Goal: Transaction & Acquisition: Purchase product/service

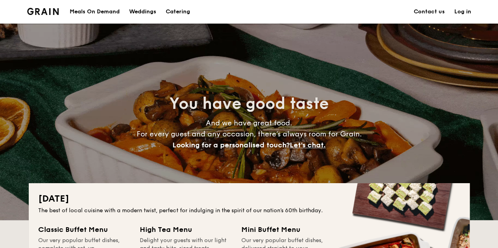
click at [99, 13] on div "Meals On Demand" at bounding box center [95, 12] width 50 height 24
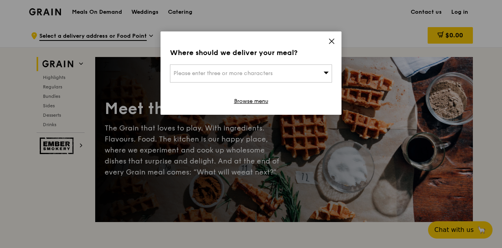
click at [327, 43] on div "Where should we deliver your meal? Please enter three or more characters Browse…" at bounding box center [250, 72] width 181 height 83
click at [334, 43] on icon at bounding box center [331, 41] width 7 height 7
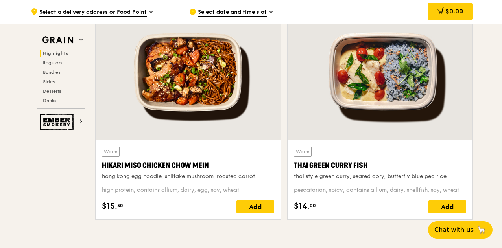
scroll to position [282, 0]
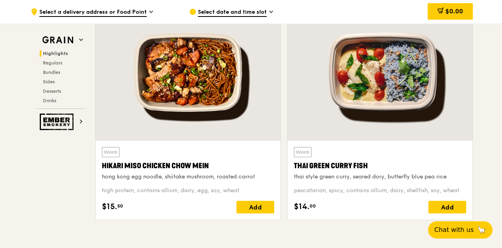
click at [214, 170] on div "Hikari Miso Chicken Chow Mein" at bounding box center [188, 165] width 172 height 11
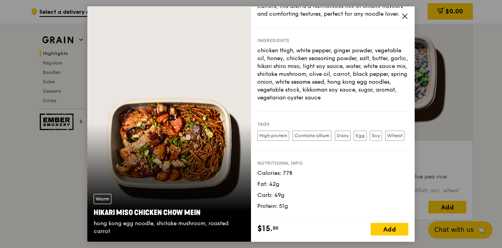
scroll to position [0, 0]
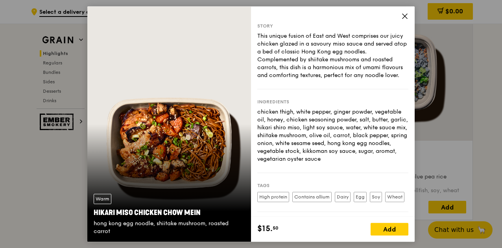
click at [404, 15] on icon at bounding box center [404, 16] width 7 height 7
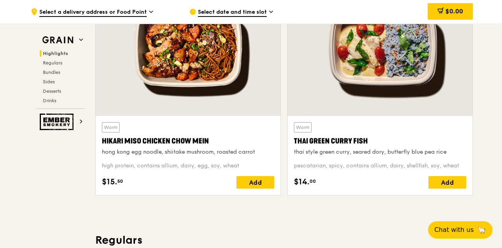
scroll to position [310, 0]
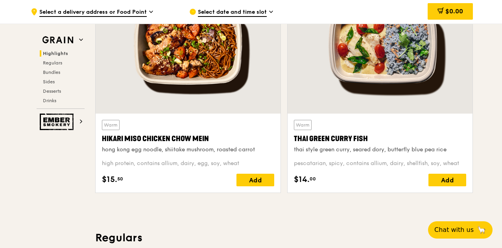
click at [199, 131] on div "Warm Hikari Miso Chicken Chow Mein hong kong egg noodle, shiitake mushroom, roa…" at bounding box center [188, 136] width 172 height 33
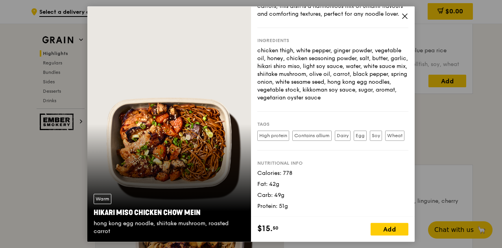
scroll to position [409, 0]
click at [386, 226] on div "Add" at bounding box center [390, 229] width 38 height 13
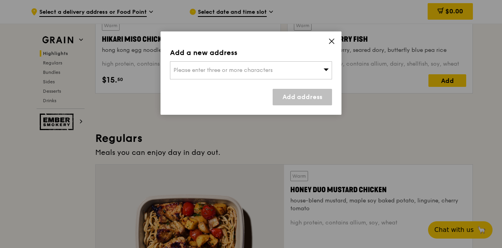
click at [307, 71] on div "Please enter three or more characters" at bounding box center [251, 70] width 162 height 18
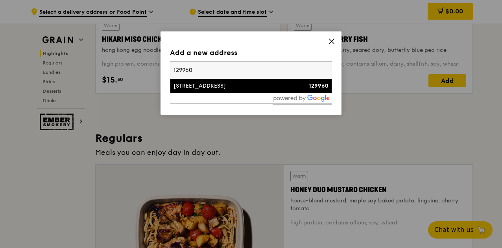
type input "129960"
click at [255, 87] on div "[STREET_ADDRESS]" at bounding box center [231, 86] width 116 height 8
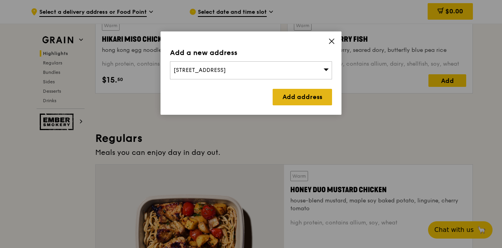
click at [295, 99] on link "Add address" at bounding box center [302, 97] width 59 height 17
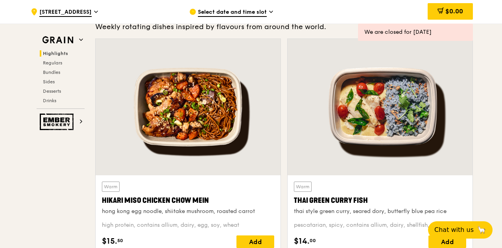
scroll to position [249, 0]
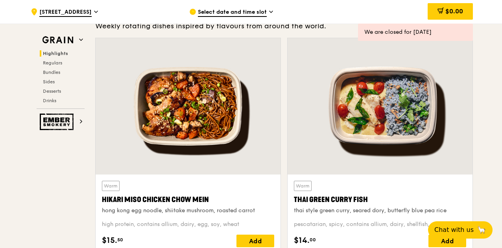
click at [262, 9] on span "Select date and time slot" at bounding box center [232, 12] width 69 height 9
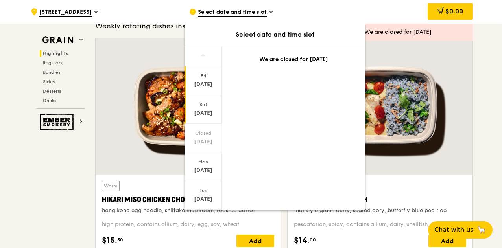
click at [204, 108] on div "[DATE]" at bounding box center [202, 109] width 37 height 29
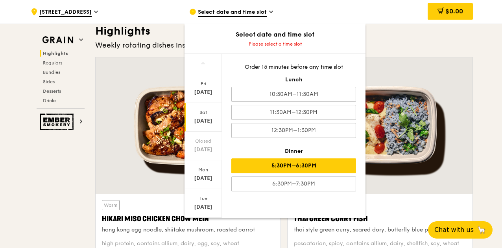
scroll to position [230, 0]
